Goal: Communication & Community: Share content

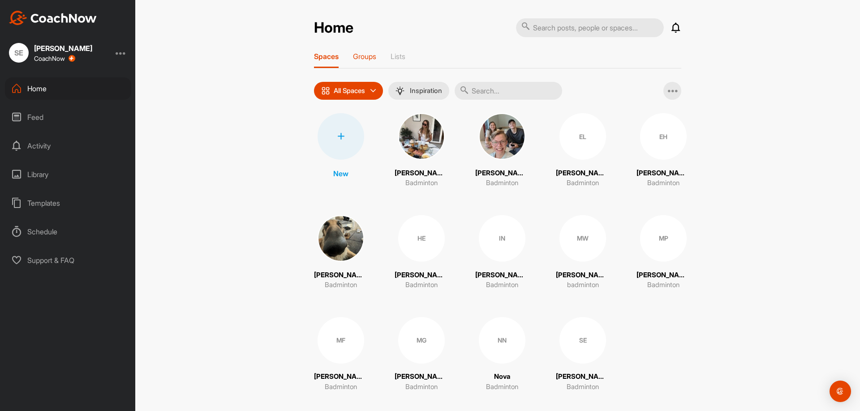
click at [361, 56] on p "Groups" at bounding box center [364, 56] width 23 height 9
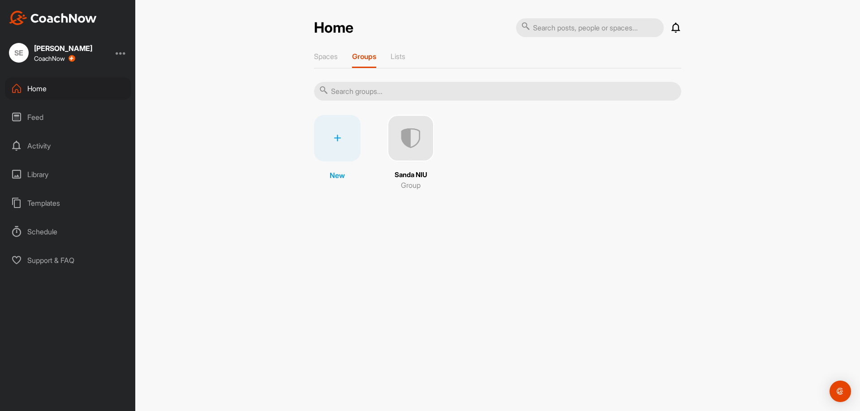
click at [404, 138] on img at bounding box center [410, 138] width 47 height 47
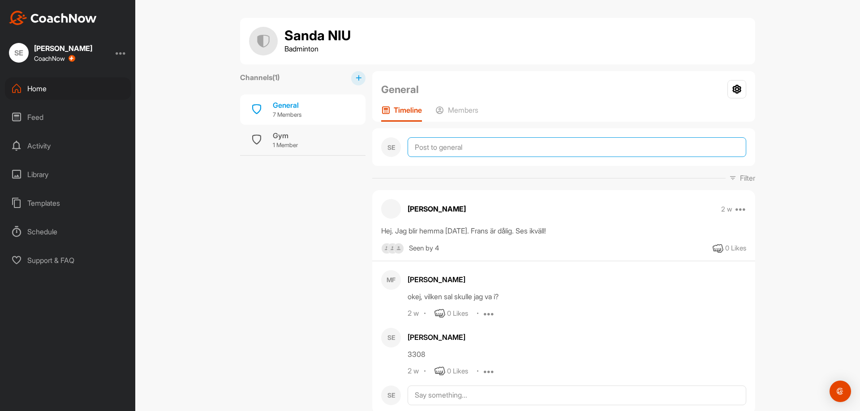
click at [441, 149] on textarea at bounding box center [576, 147] width 339 height 20
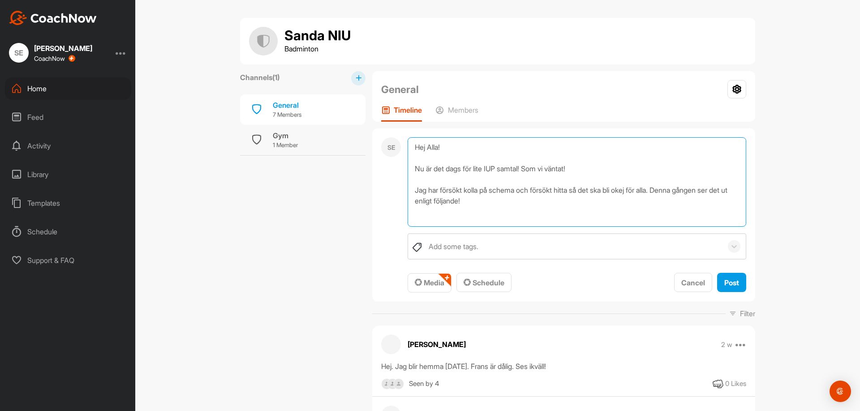
paste textarea "V40 [PERSON_NAME] [DATE] 10-11 Moa [DATE] 8:30-9:30 [PERSON_NAME][DATE] 9-10 Ma…"
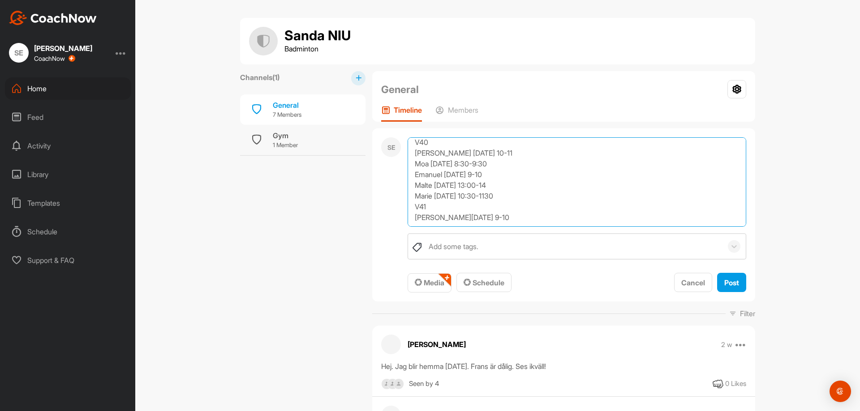
scroll to position [97, 0]
click at [511, 223] on textarea "Hej Alla! Nu är det dags för lite IUP samtal! Som vi väntat! Jag har försökt ko…" at bounding box center [576, 182] width 339 height 90
click at [584, 226] on textarea "Hej Alla! Nu är det dags för lite IUP samtal! Som vi väntat! Jag har försökt ko…" at bounding box center [576, 182] width 339 height 90
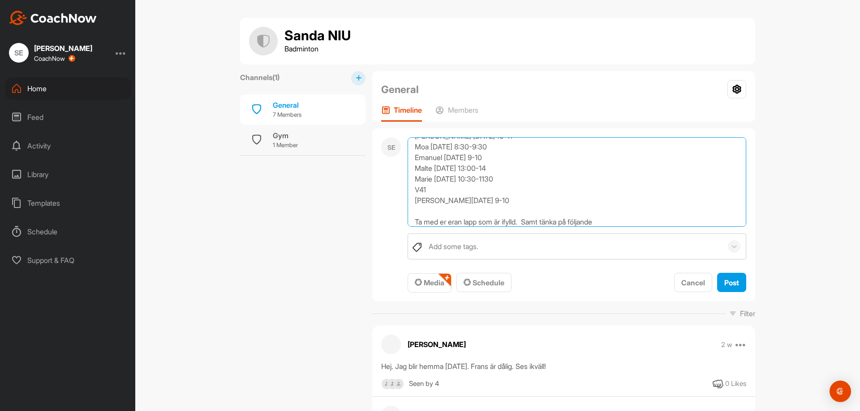
click at [613, 217] on textarea "Hej Alla! Nu är det dags för lite IUP samtal! Som vi väntat! Jag har försökt ko…" at bounding box center [576, 182] width 339 height 90
paste textarea "Spelarkoncept (Hur vill/kan man spela? - Styrkor/svagheter - Vinner/förlorar po…"
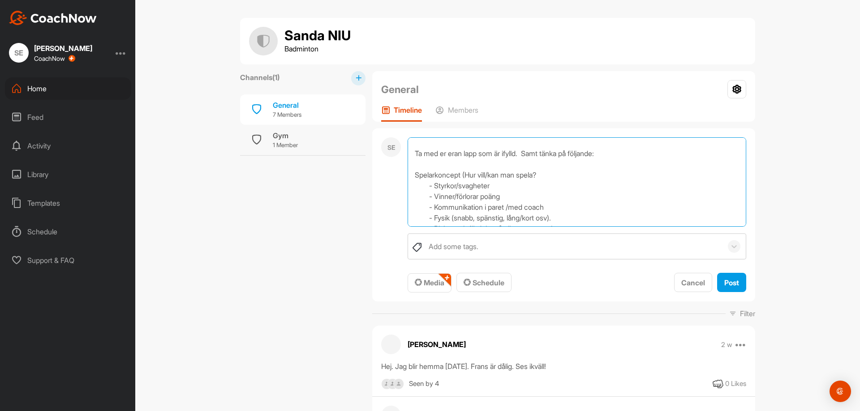
scroll to position [171, 0]
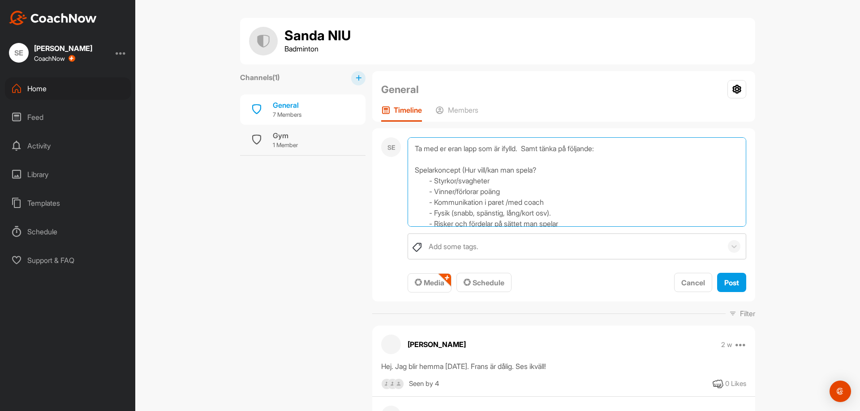
click at [544, 170] on textarea "Hej Alla! Nu är det dags för lite IUP samtal! Som vi väntat! Jag har försökt ko…" at bounding box center [576, 182] width 339 height 90
type textarea "Hej Alla! Nu är det dags för lite IUP samtal! Som vi väntat! Jag har försökt ko…"
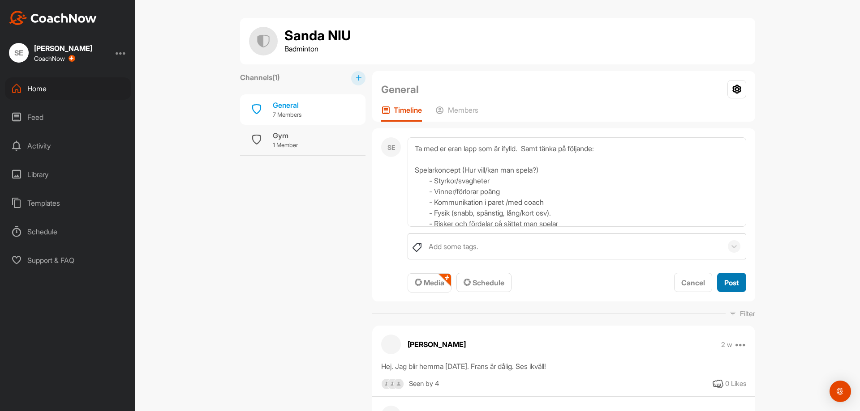
click at [730, 280] on span "Post" at bounding box center [731, 283] width 15 height 9
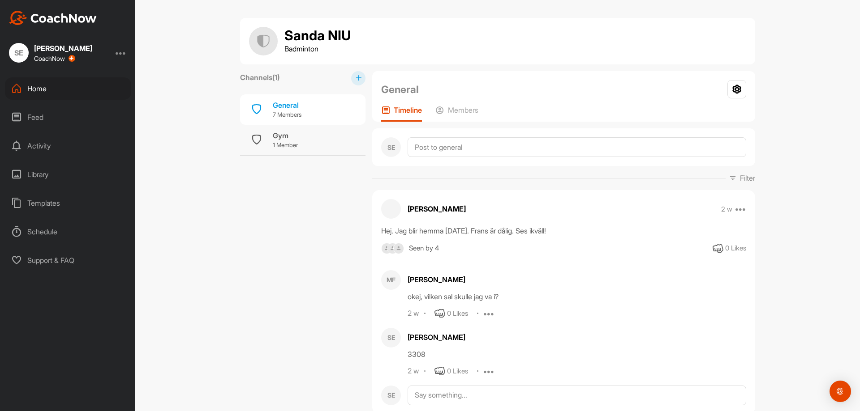
scroll to position [0, 0]
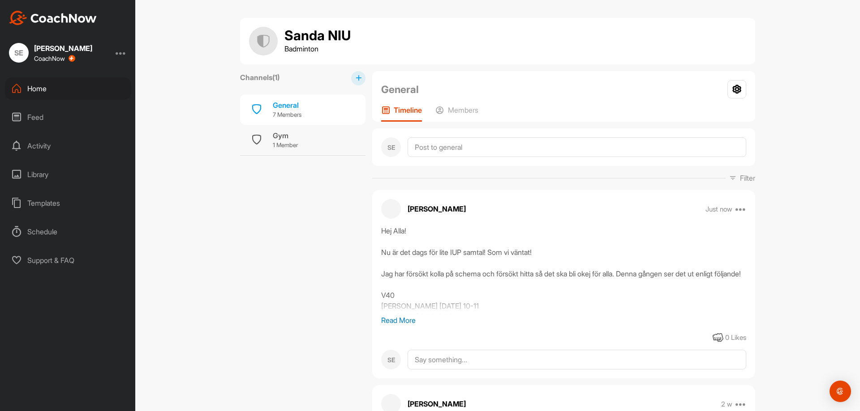
click at [43, 15] on img at bounding box center [53, 18] width 88 height 14
